Goal: Task Accomplishment & Management: Manage account settings

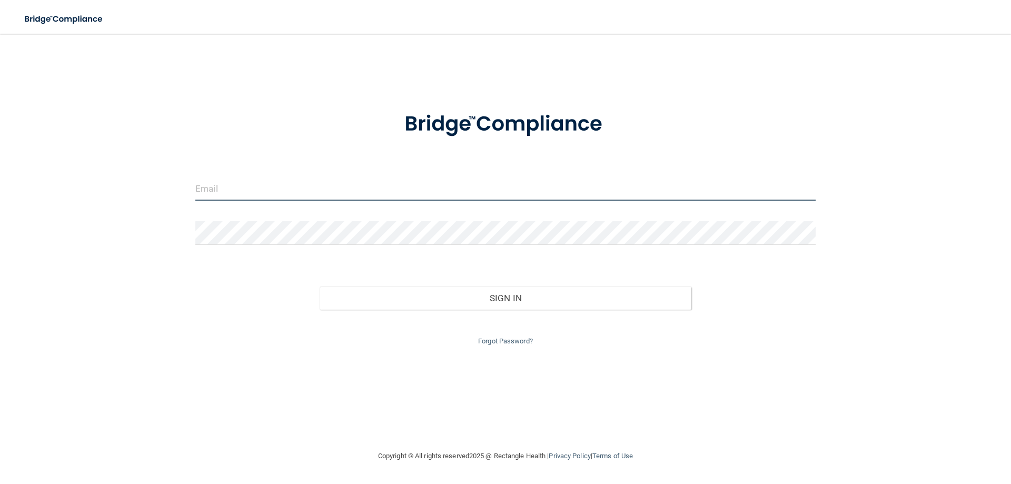
click at [320, 184] on input "email" at bounding box center [505, 189] width 620 height 24
type input "[PERSON_NAME][EMAIL_ADDRESS][PERSON_NAME][PERSON_NAME][DOMAIN_NAME]"
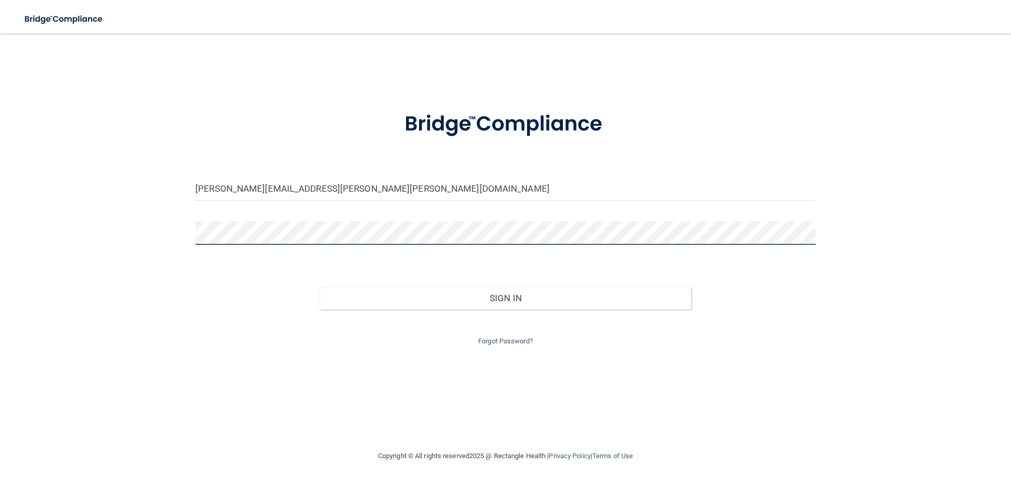
click at [320, 286] on button "Sign In" at bounding box center [506, 297] width 372 height 23
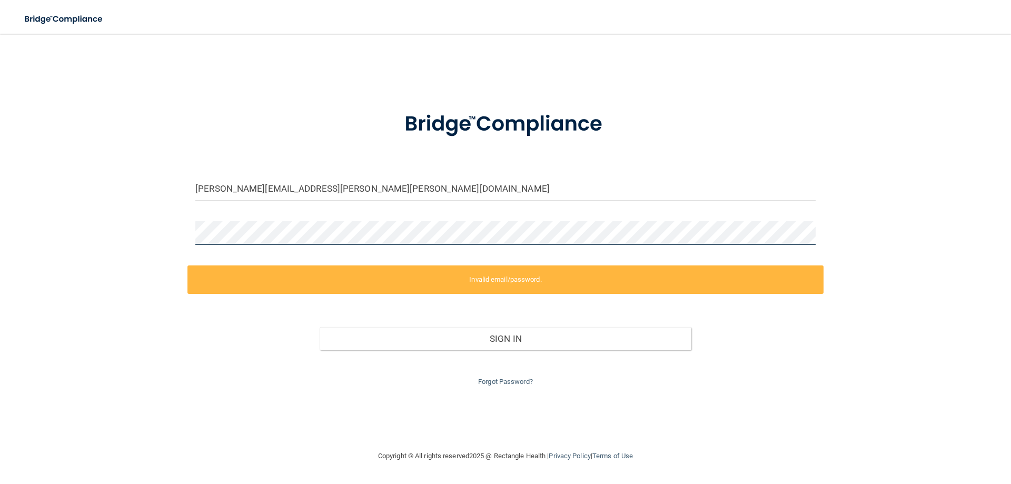
click at [108, 217] on div "[PERSON_NAME][EMAIL_ADDRESS][PERSON_NAME][PERSON_NAME][DOMAIN_NAME] Invalid ema…" at bounding box center [505, 241] width 969 height 395
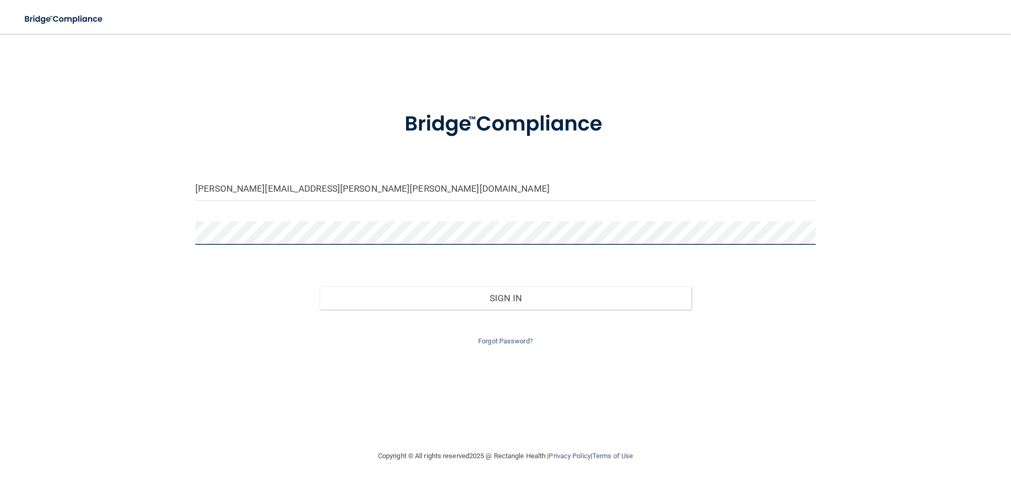
click at [320, 286] on button "Sign In" at bounding box center [506, 297] width 372 height 23
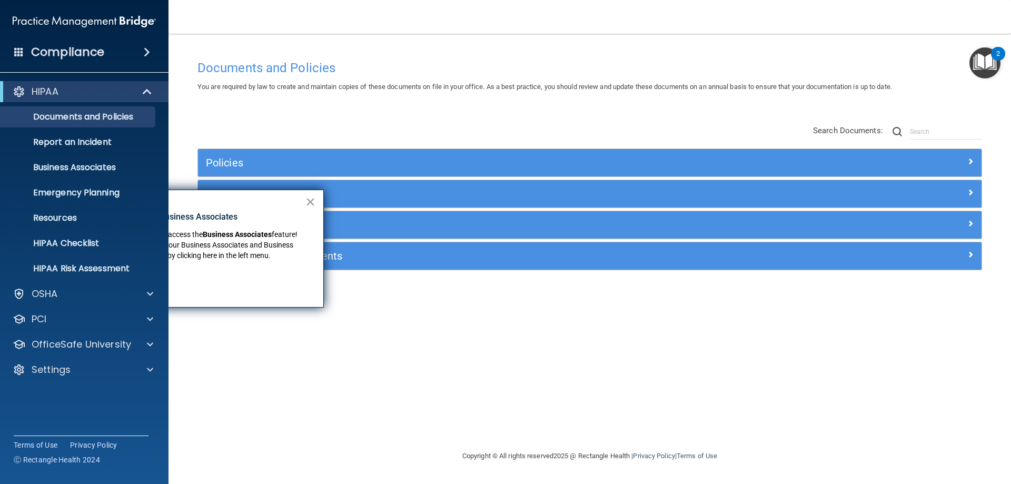
click at [314, 201] on button "×" at bounding box center [310, 201] width 10 height 17
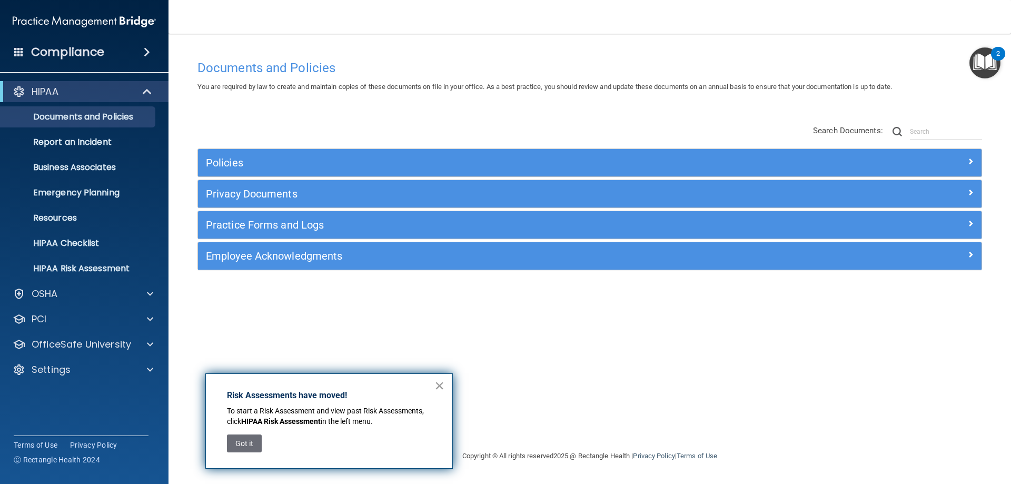
click at [438, 384] on button "×" at bounding box center [439, 385] width 10 height 17
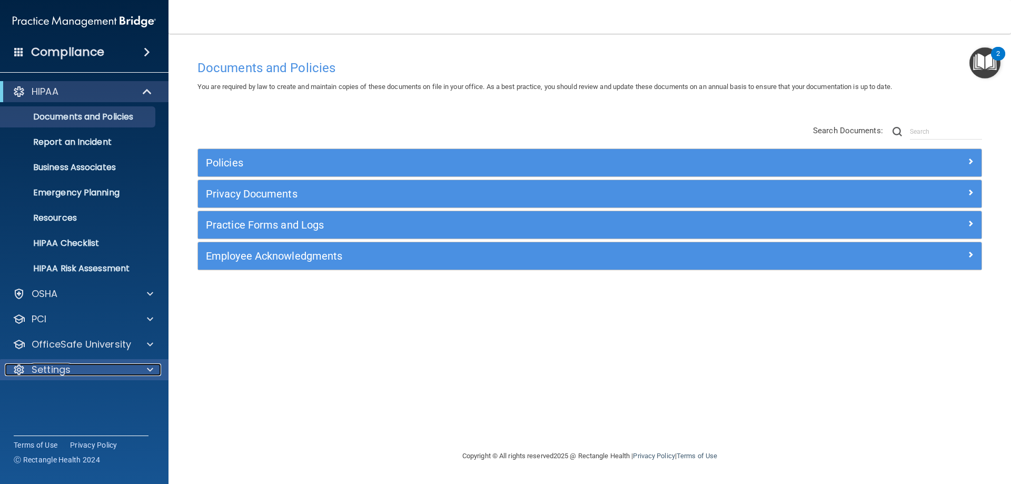
click at [149, 371] on span at bounding box center [150, 369] width 6 height 13
click at [80, 393] on p "My Account" at bounding box center [79, 395] width 144 height 11
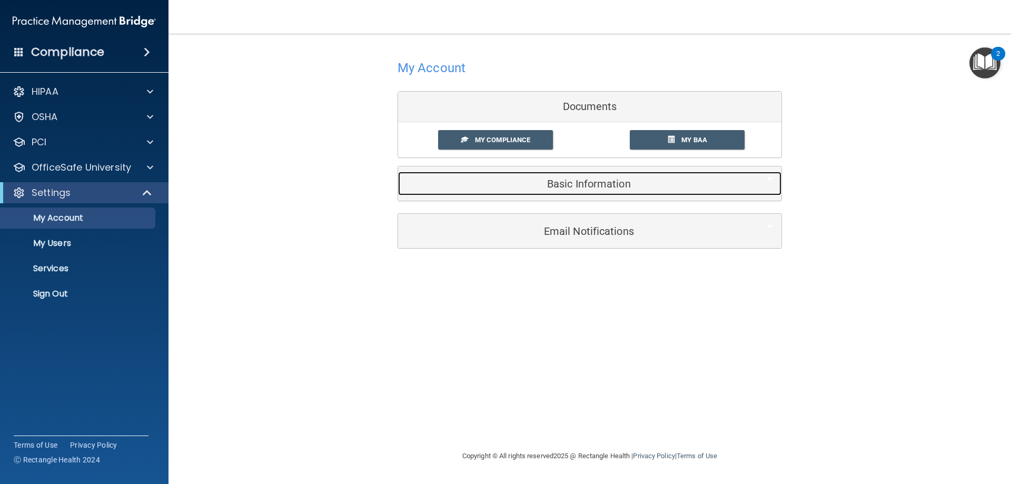
click at [562, 186] on h5 "Basic Information" at bounding box center [573, 184] width 335 height 12
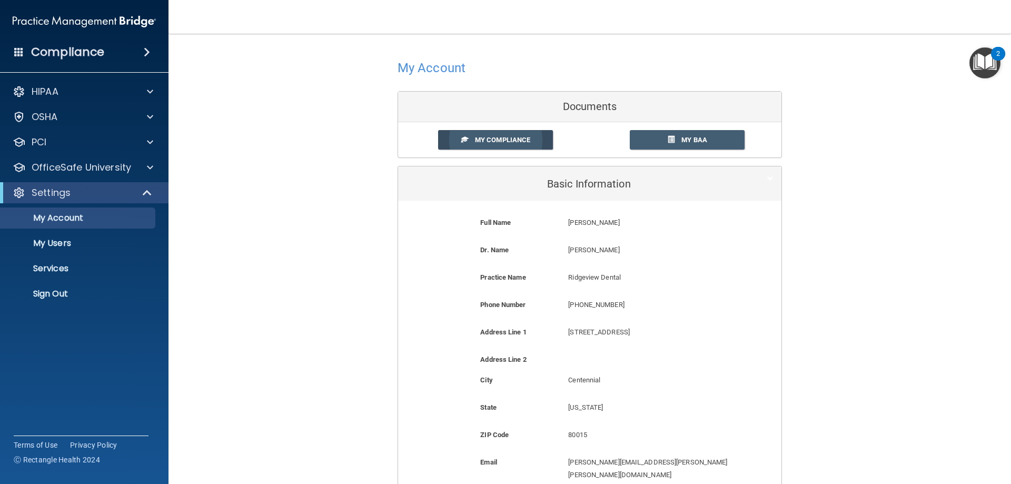
click at [475, 147] on link "My Compliance" at bounding box center [495, 139] width 115 height 19
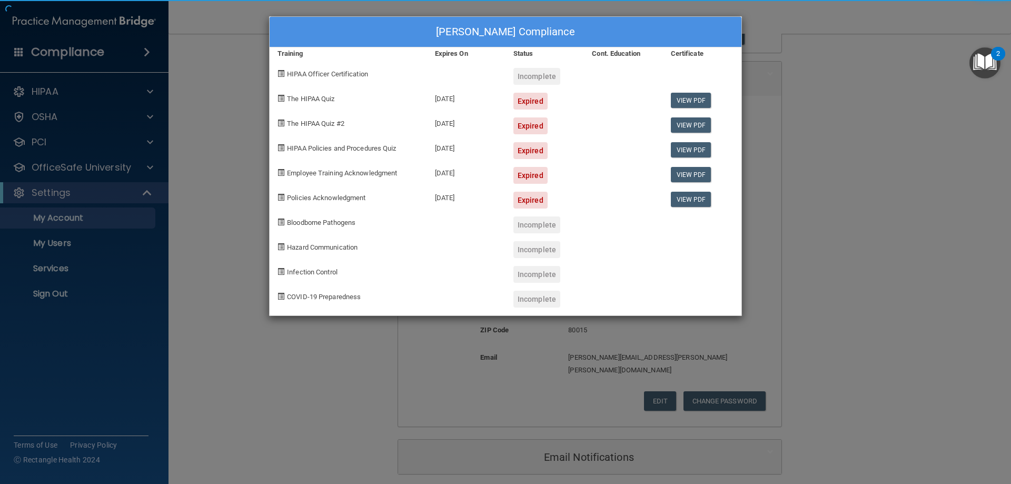
scroll to position [105, 0]
click at [249, 209] on div "[PERSON_NAME] Compliance Training Expires On Status Cont. Education Certificate…" at bounding box center [505, 242] width 1011 height 484
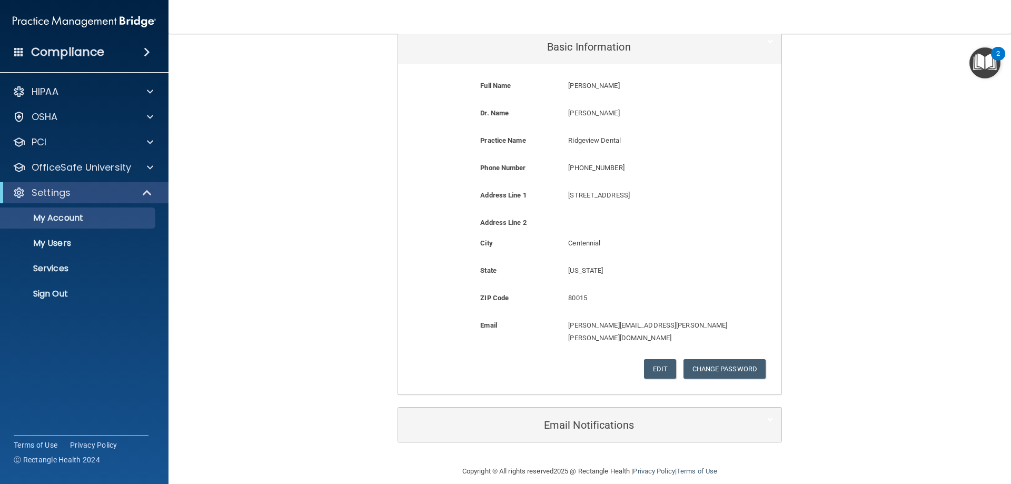
scroll to position [0, 0]
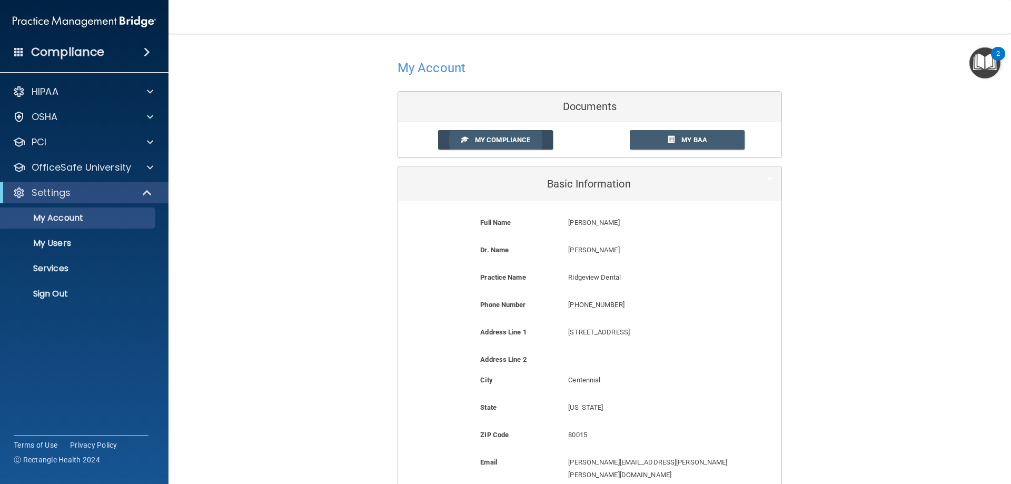
click at [515, 141] on span "My Compliance" at bounding box center [502, 140] width 55 height 8
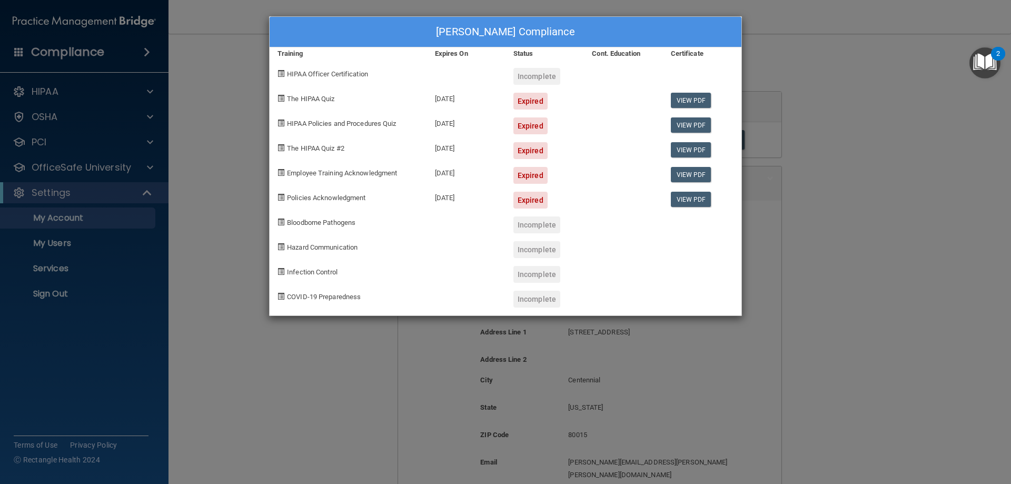
click at [264, 111] on div "[PERSON_NAME] Compliance Training Expires On Status Cont. Education Certificate…" at bounding box center [505, 242] width 1011 height 484
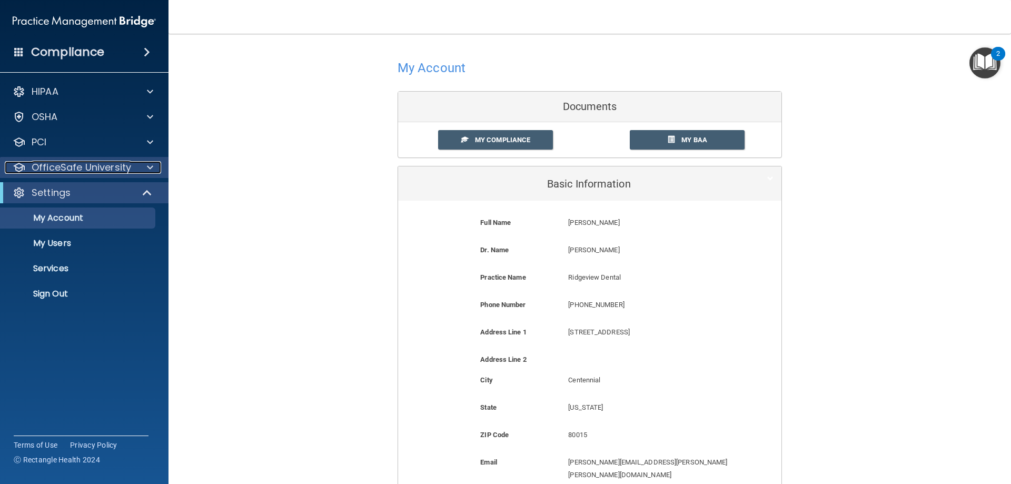
click at [153, 167] on span at bounding box center [150, 167] width 6 height 13
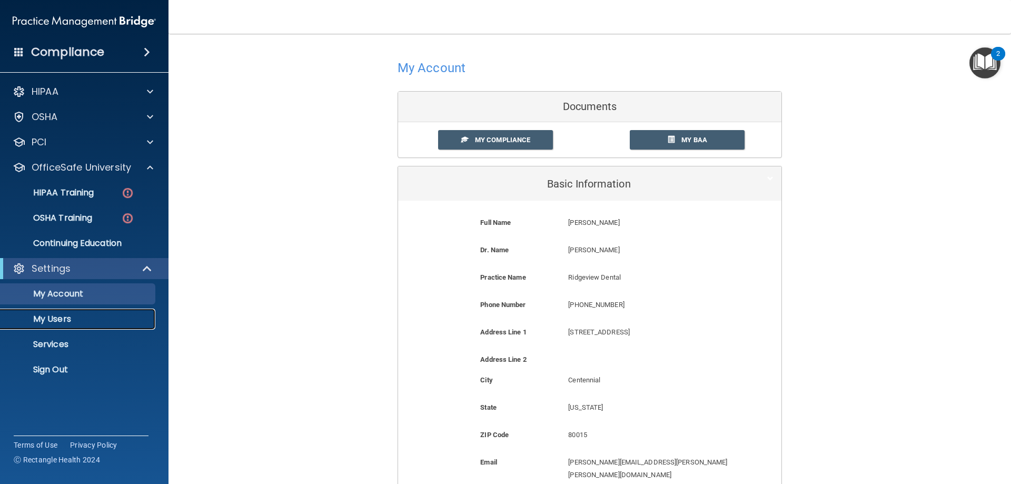
click at [65, 316] on p "My Users" at bounding box center [79, 319] width 144 height 11
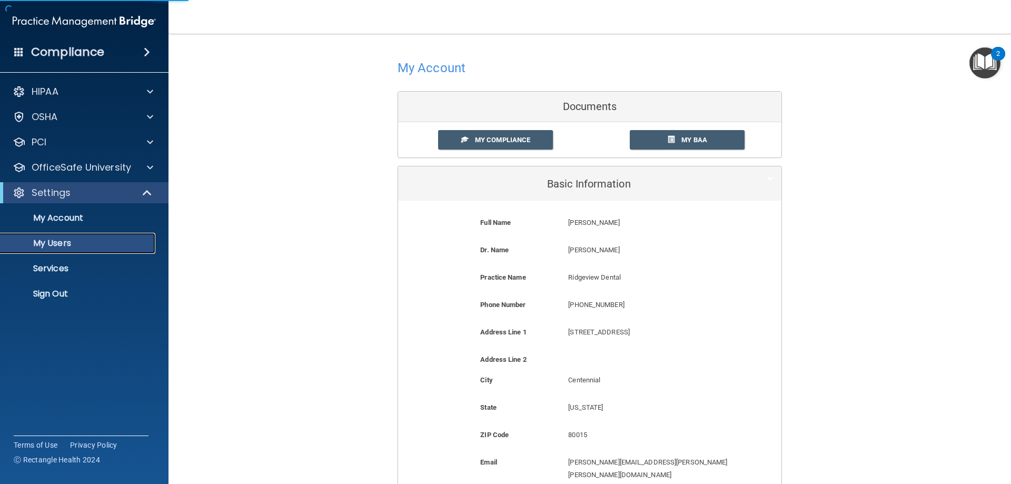
select select "20"
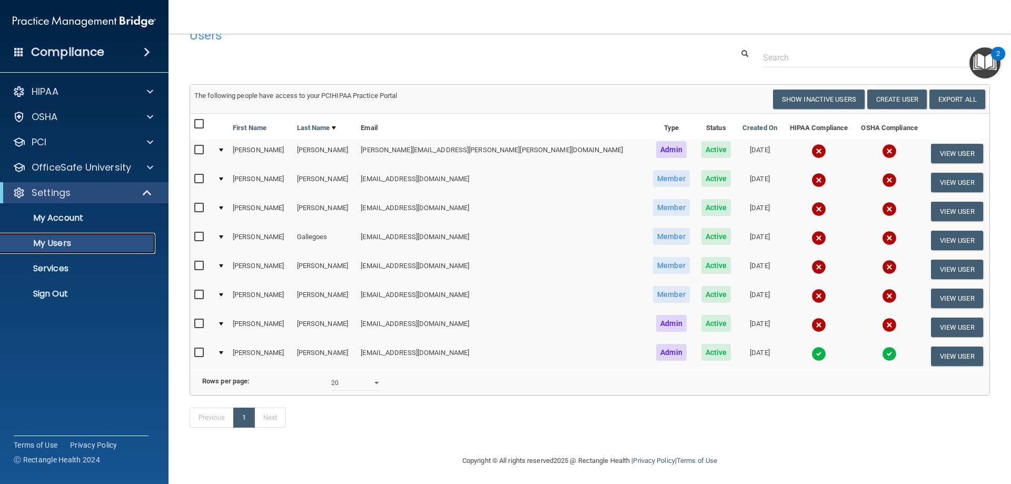
scroll to position [40, 0]
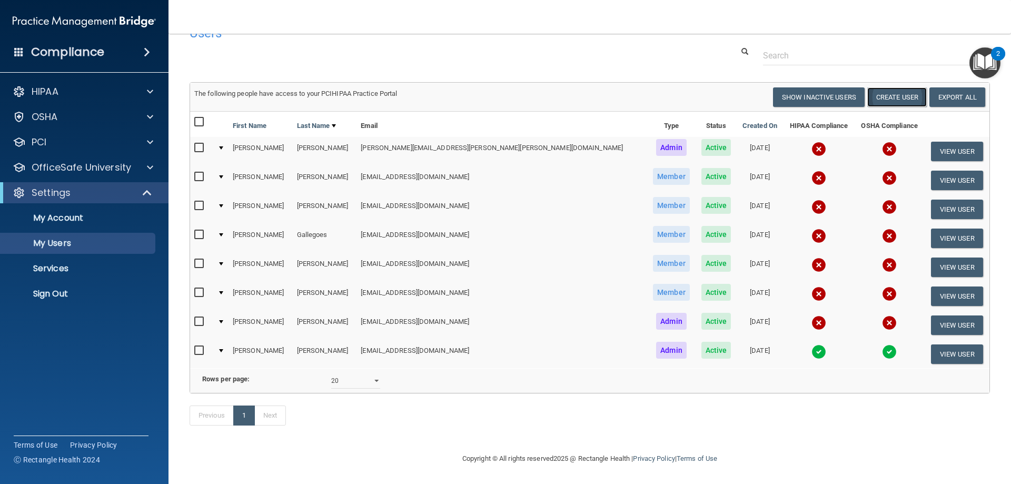
click at [884, 87] on button "Create User" at bounding box center [897, 96] width 60 height 19
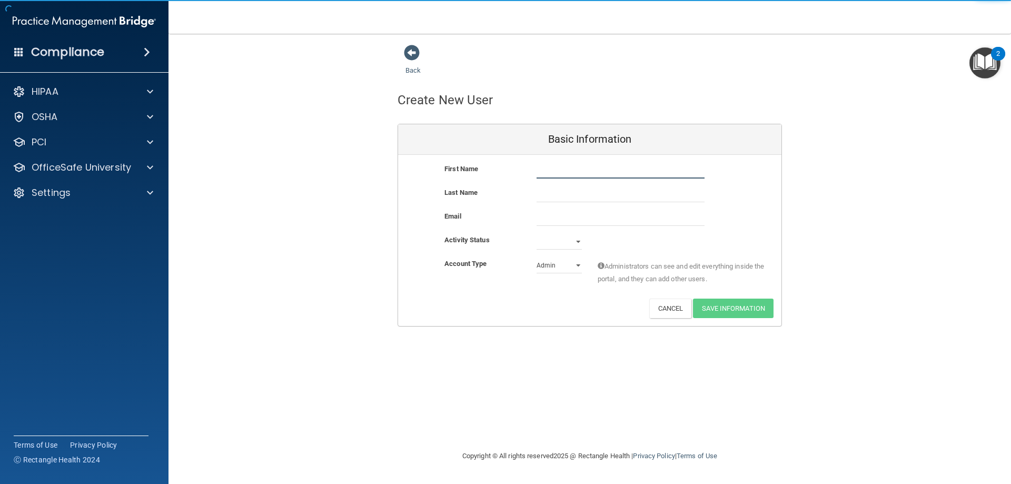
click at [567, 169] on input "text" at bounding box center [621, 171] width 168 height 16
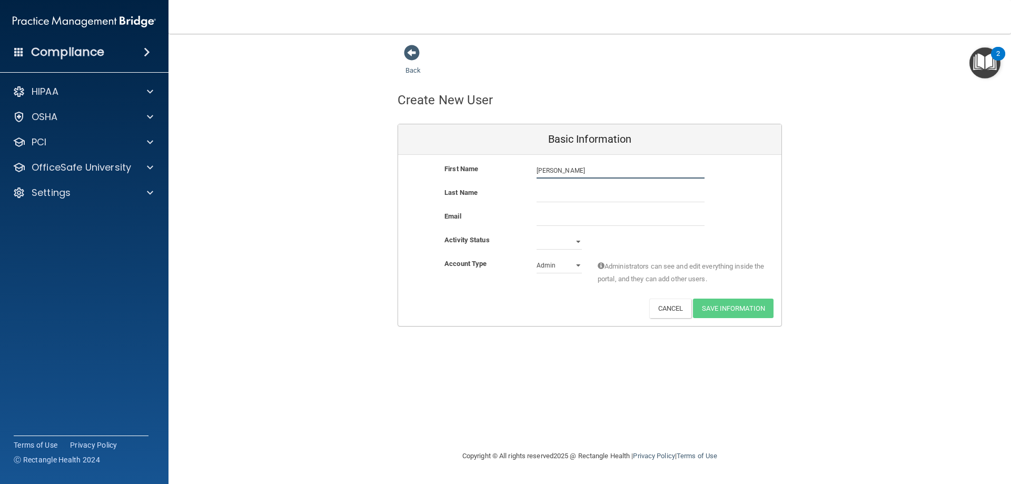
type input "[PERSON_NAME]"
click at [628, 214] on input "email" at bounding box center [621, 218] width 168 height 16
